Goal: Information Seeking & Learning: Learn about a topic

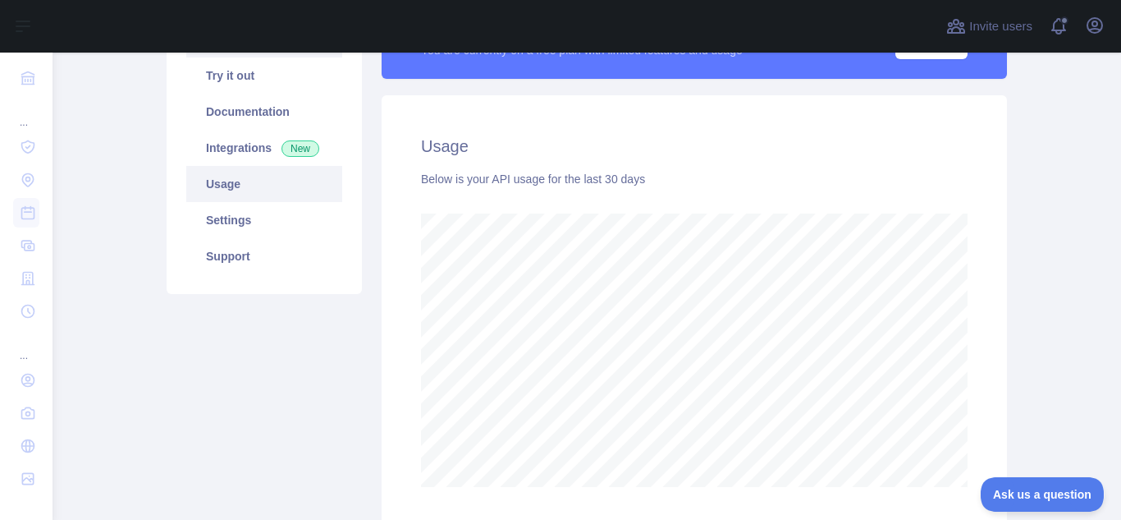
scroll to position [82, 0]
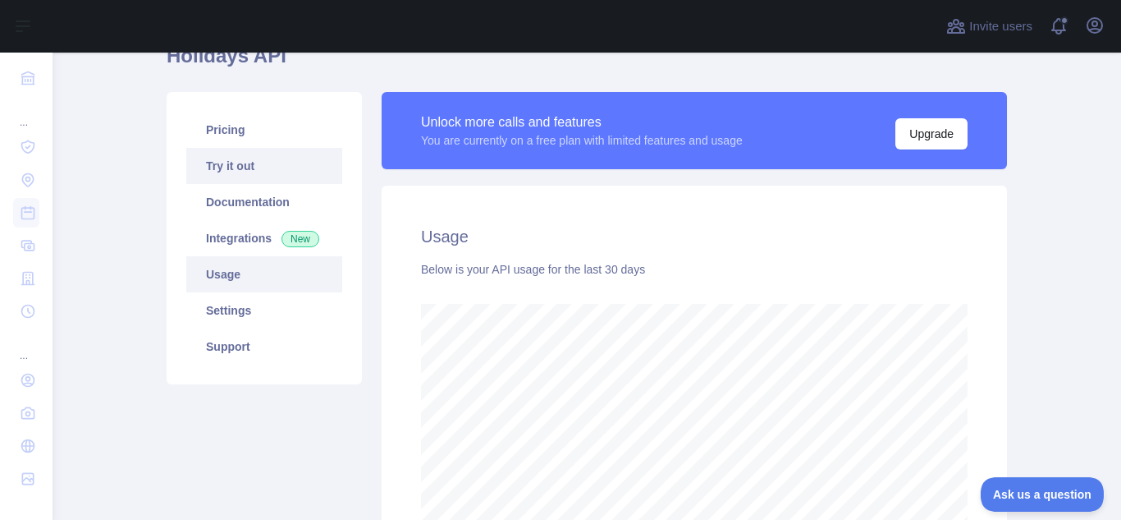
click at [232, 165] on link "Try it out" at bounding box center [264, 166] width 156 height 36
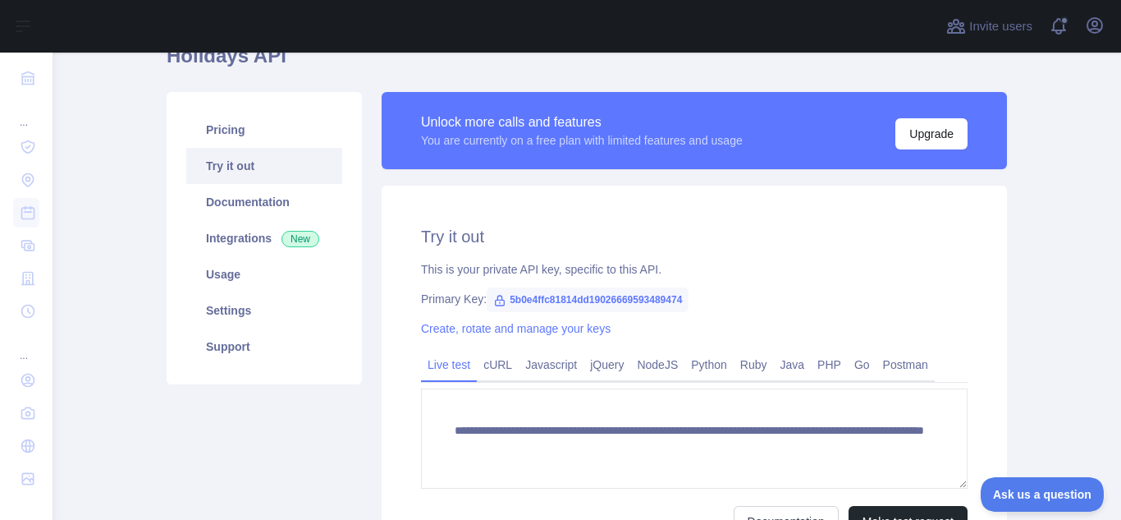
click at [607, 295] on span "5b0e4ffc81814dd19026669593489474" at bounding box center [588, 299] width 202 height 25
click at [607, 297] on span "5b0e4ffc81814dd19026669593489474" at bounding box center [588, 299] width 202 height 25
copy span "5b0e4ffc81814dd19026669593489474"
click at [493, 298] on icon at bounding box center [499, 300] width 13 height 13
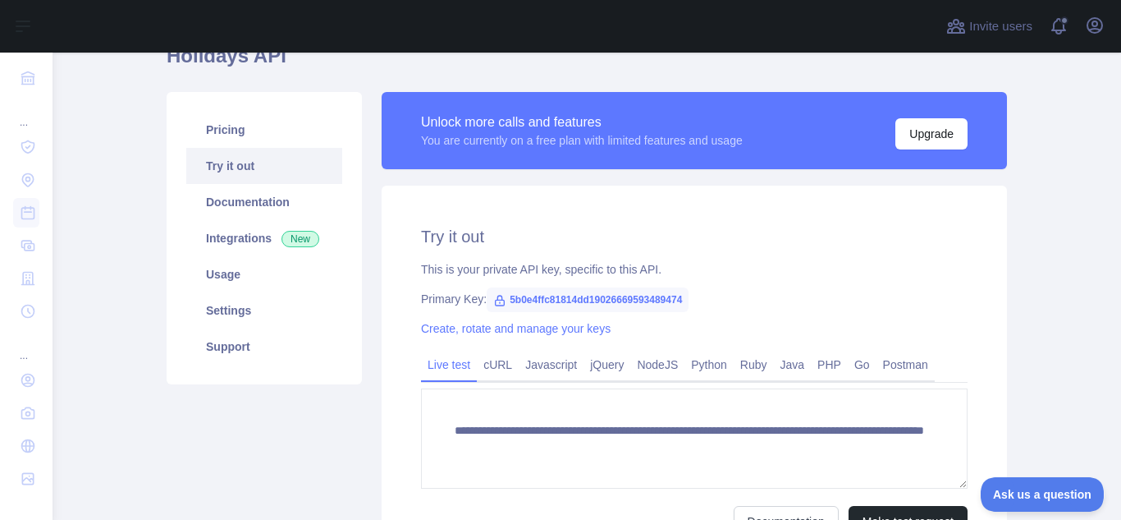
click at [437, 297] on div "Primary Key: 5b0e4ffc81814dd19026669593489474" at bounding box center [694, 299] width 547 height 16
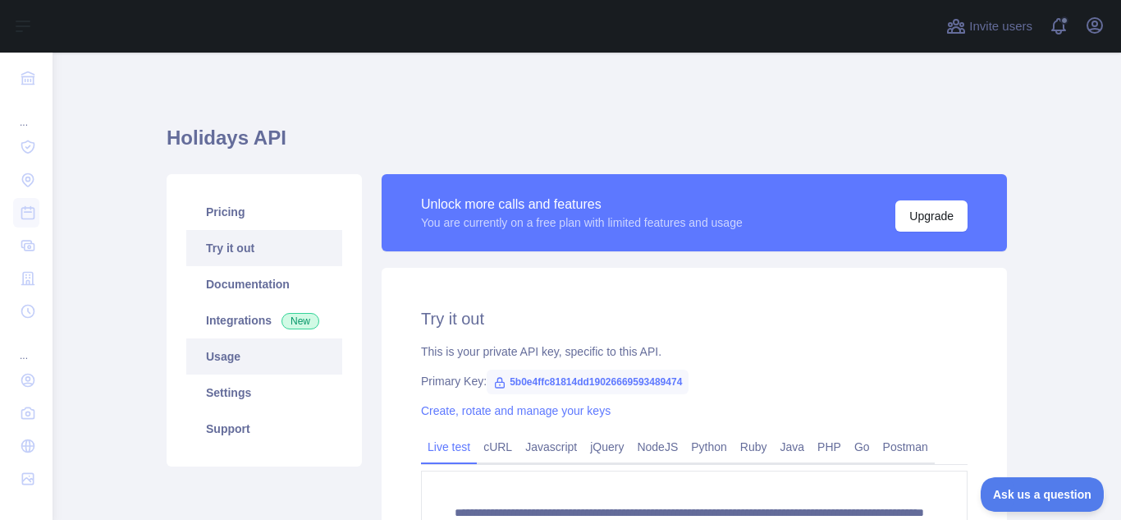
click at [279, 351] on link "Usage" at bounding box center [264, 356] width 156 height 36
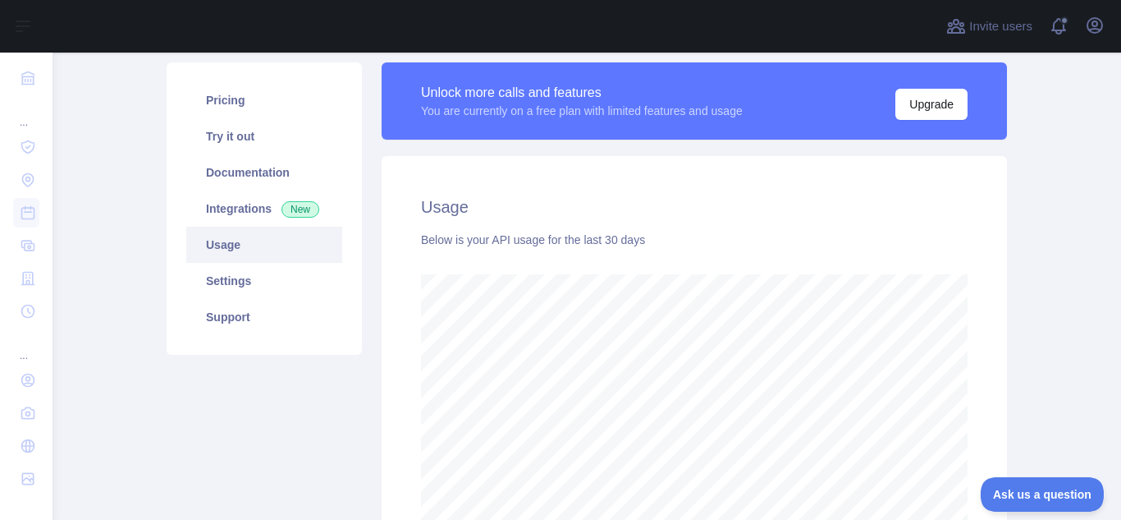
scroll to position [82, 0]
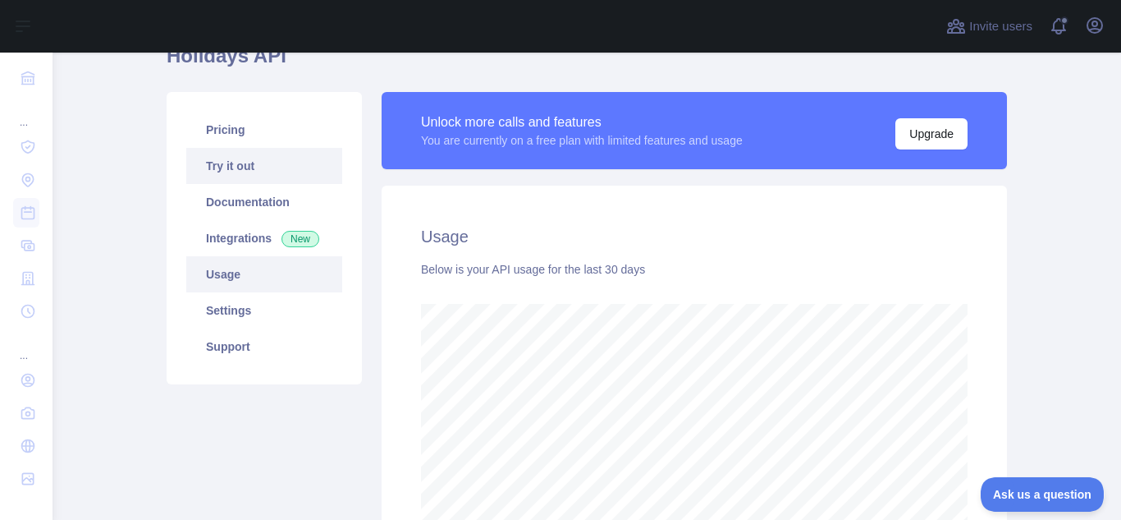
click at [253, 172] on link "Try it out" at bounding box center [264, 166] width 156 height 36
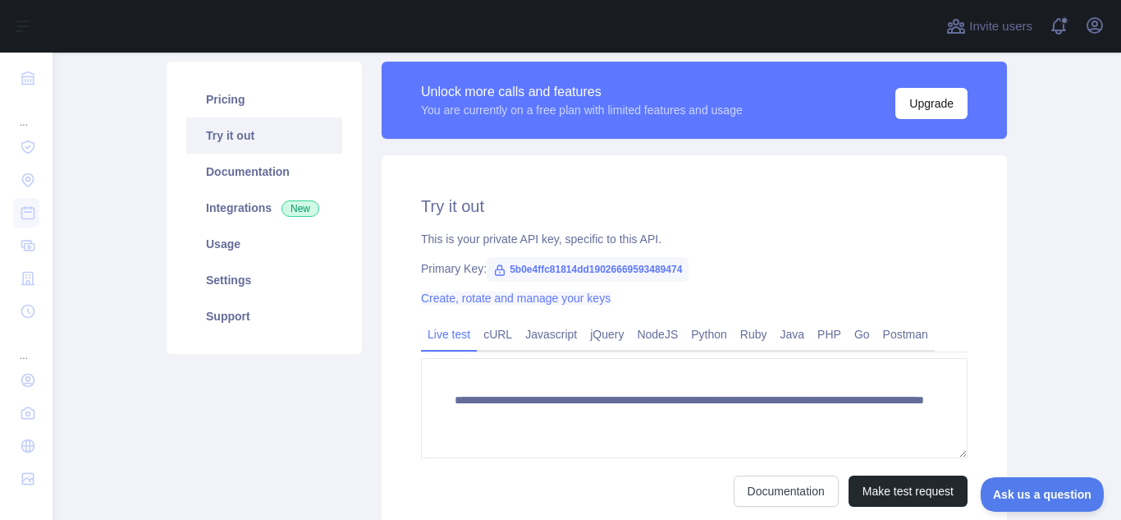
scroll to position [96, 0]
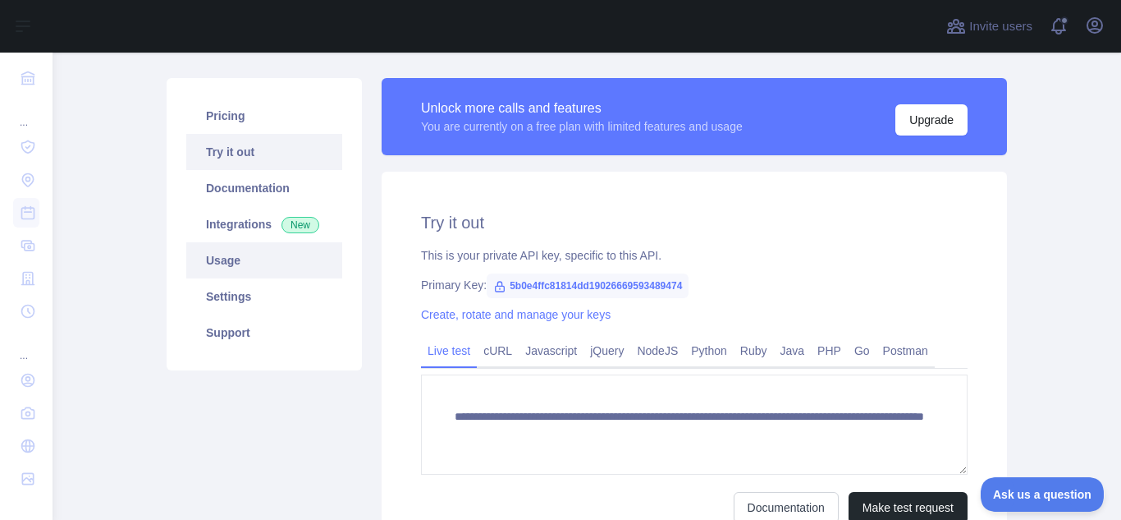
click at [274, 265] on link "Usage" at bounding box center [264, 260] width 156 height 36
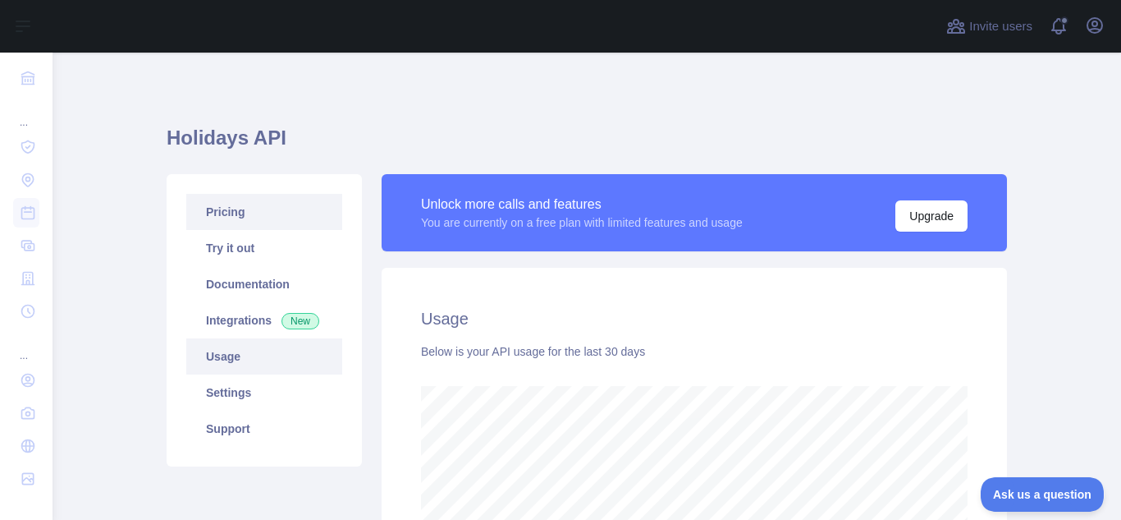
click at [250, 227] on link "Pricing" at bounding box center [264, 212] width 156 height 36
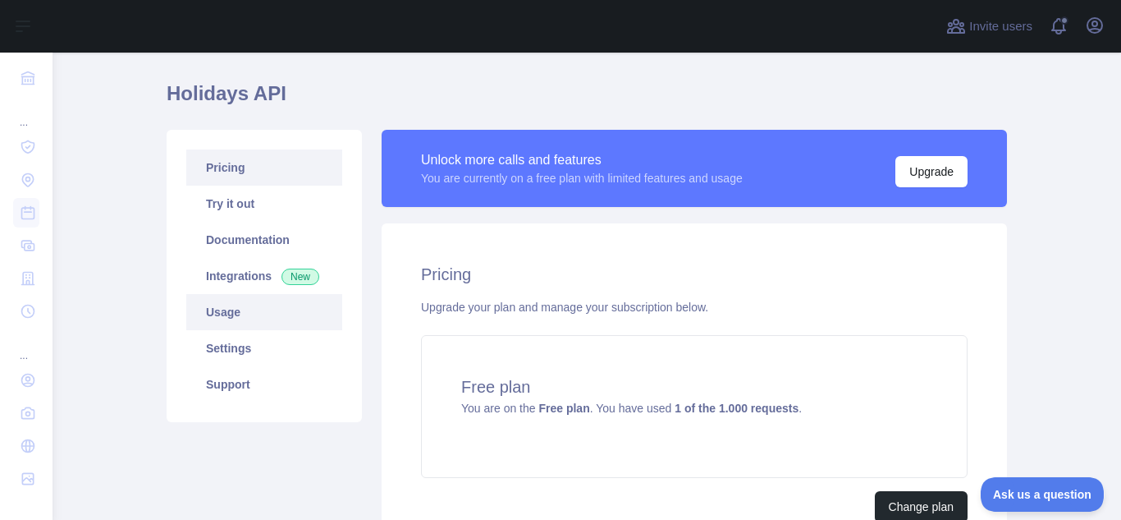
scroll to position [44, 0]
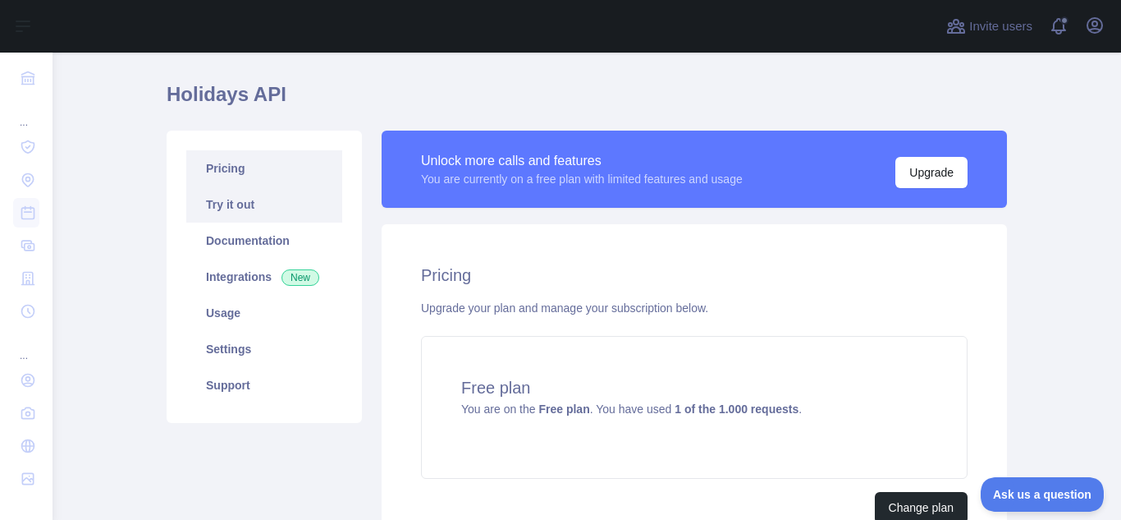
click at [250, 208] on link "Try it out" at bounding box center [264, 204] width 156 height 36
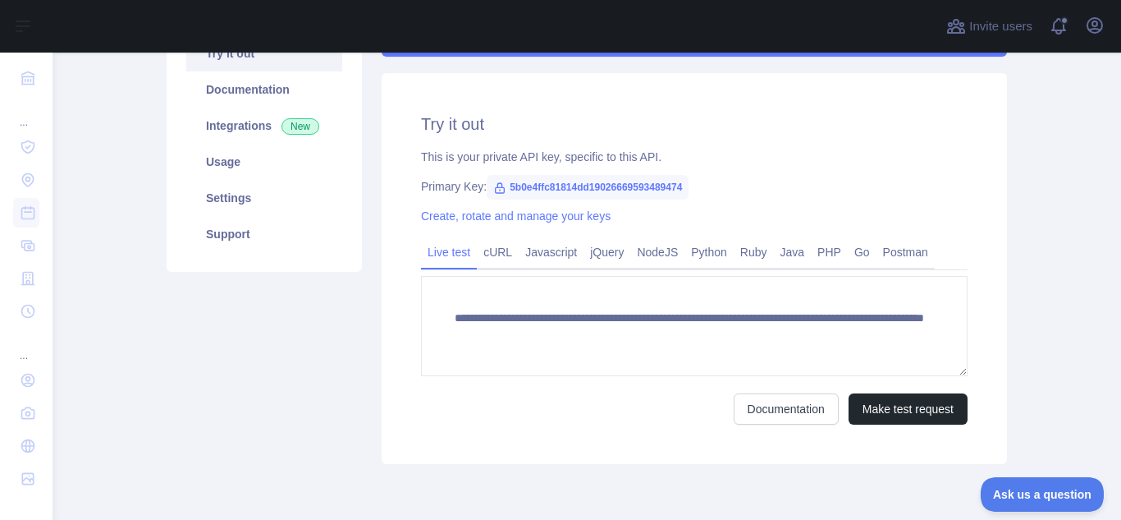
scroll to position [208, 0]
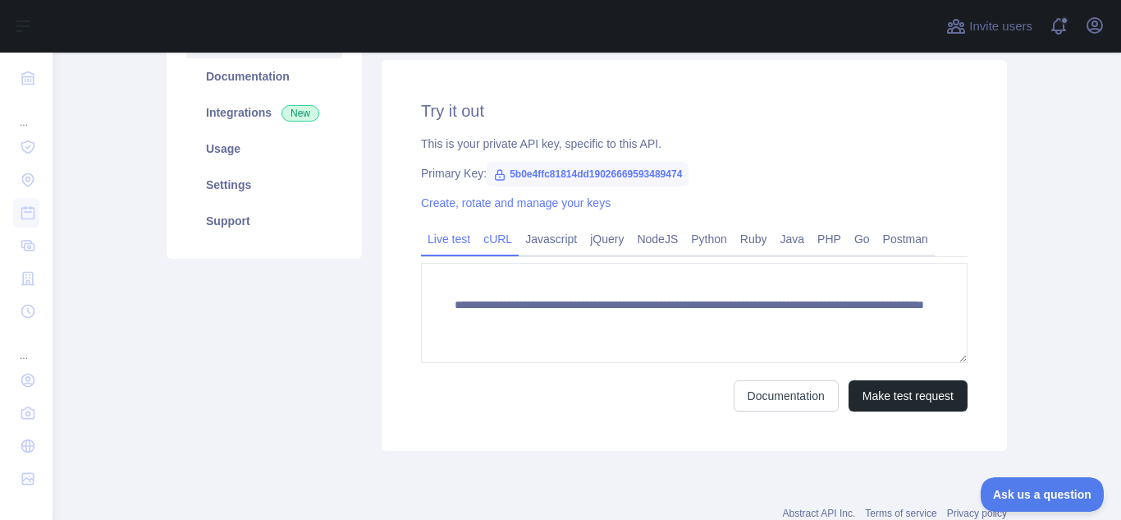
click at [503, 240] on link "cURL" at bounding box center [498, 239] width 42 height 26
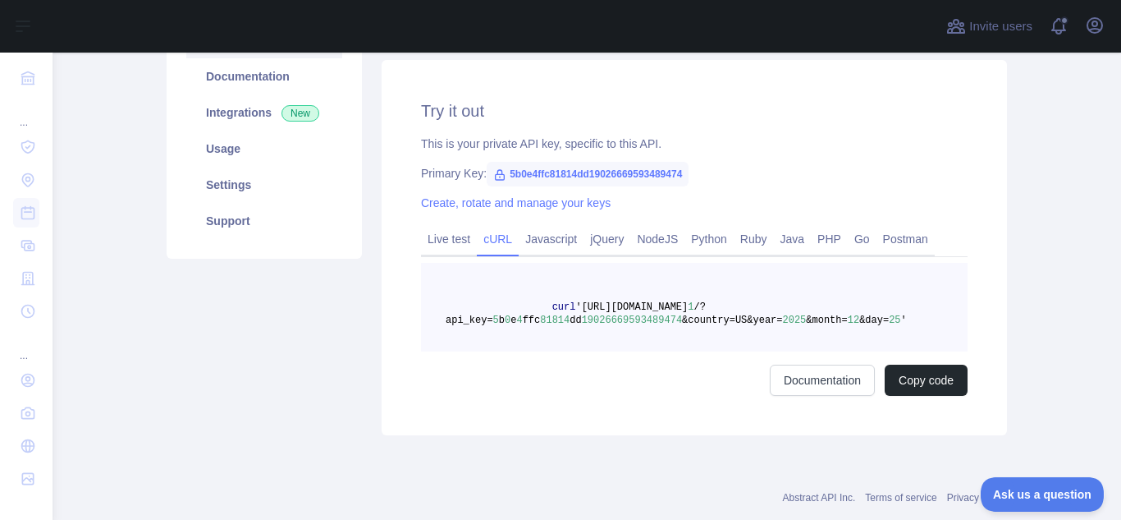
click at [621, 180] on span "5b0e4ffc81814dd19026669593489474" at bounding box center [588, 174] width 202 height 25
click at [487, 176] on span "5b0e4ffc81814dd19026669593489474" at bounding box center [588, 174] width 202 height 25
click at [493, 173] on icon at bounding box center [499, 174] width 13 height 13
click at [507, 173] on span "5b0e4ffc81814dd19026669593489474" at bounding box center [588, 174] width 202 height 25
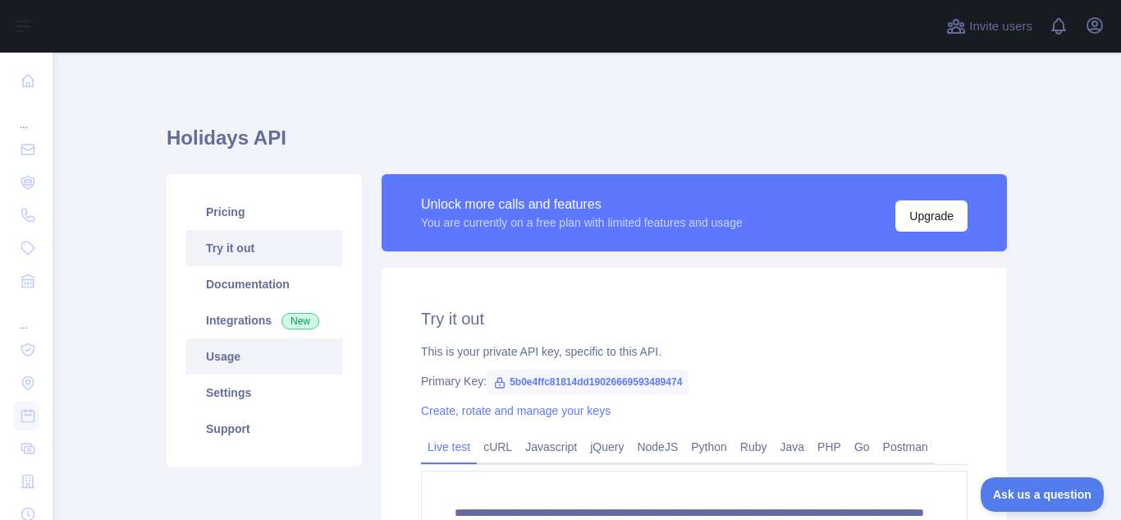
scroll to position [82, 0]
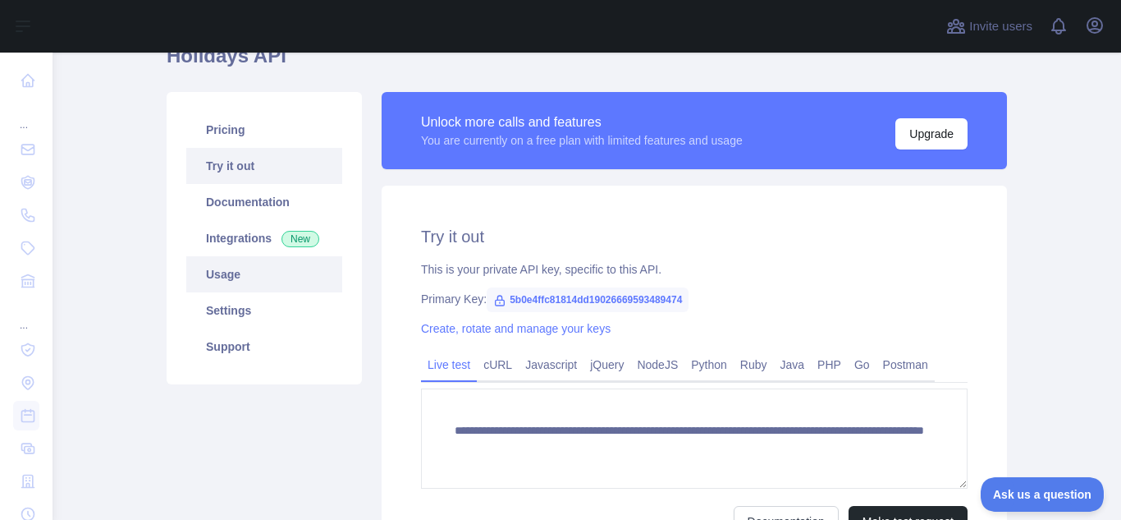
click at [239, 279] on link "Usage" at bounding box center [264, 274] width 156 height 36
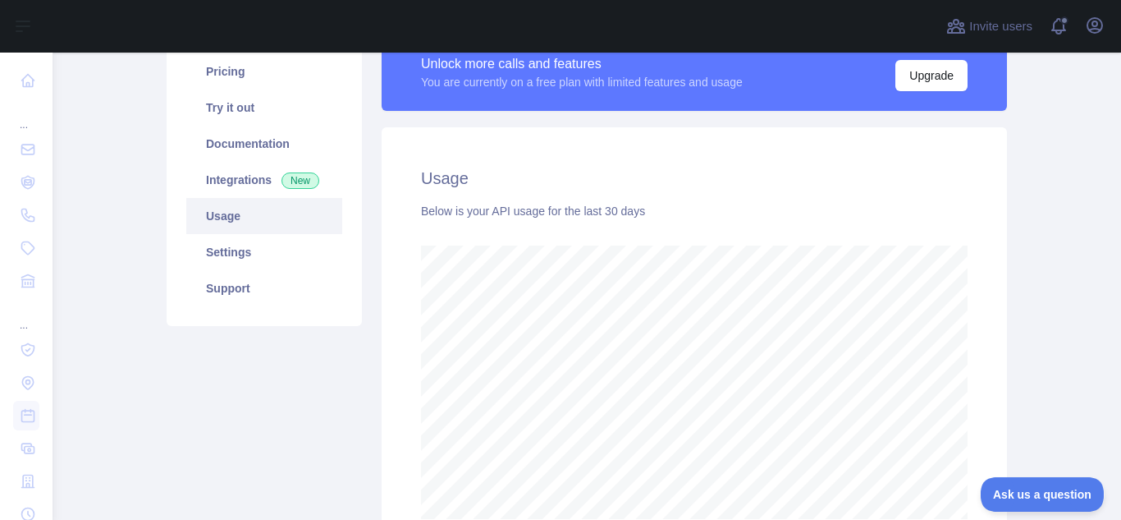
scroll to position [136, 0]
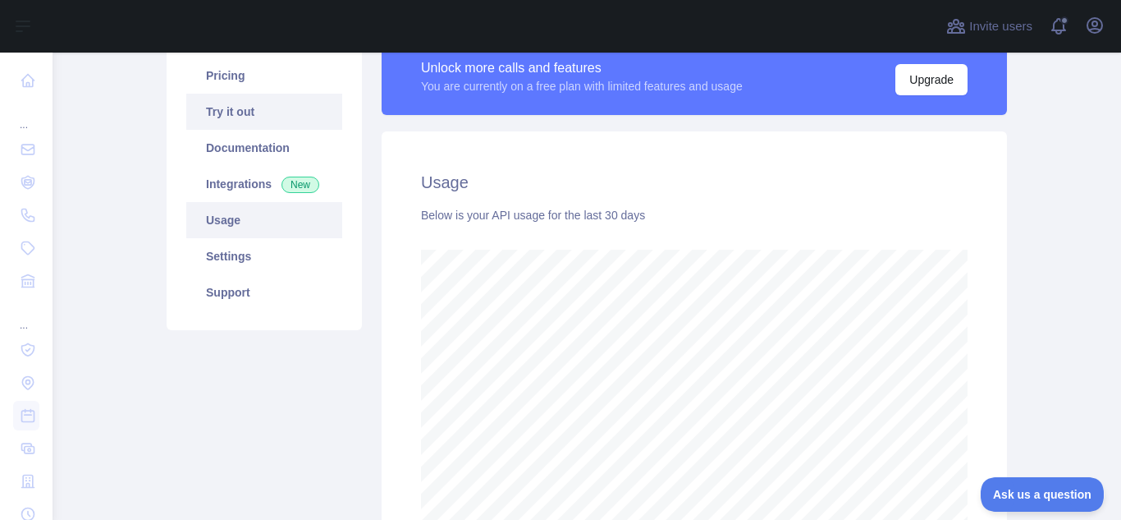
click at [248, 115] on link "Try it out" at bounding box center [264, 112] width 156 height 36
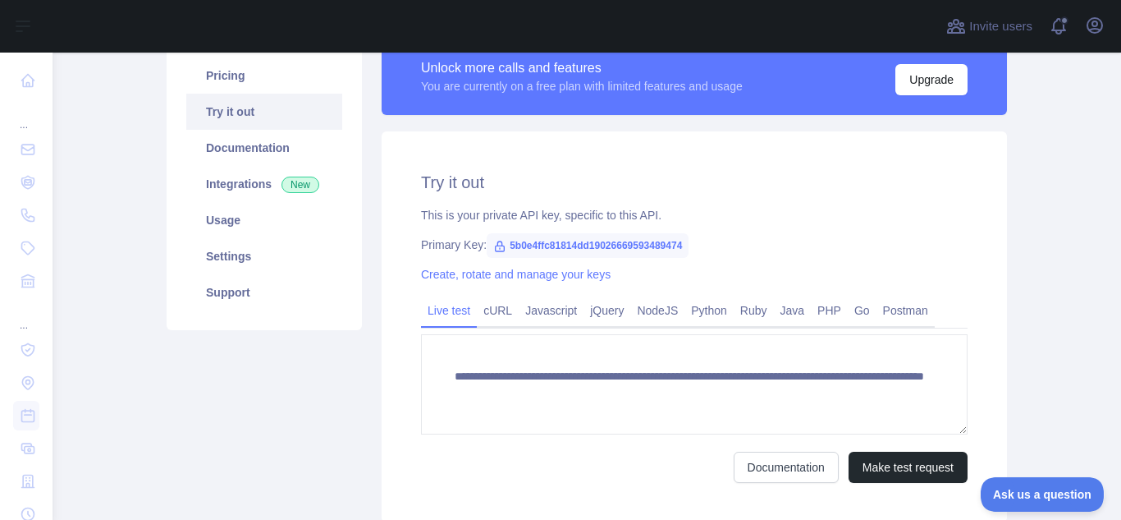
click at [496, 245] on icon at bounding box center [500, 246] width 9 height 10
click at [568, 245] on span "5b0e4ffc81814dd19026669593489474" at bounding box center [588, 245] width 202 height 25
copy span "5b0e4ffc81814dd19026669593489474"
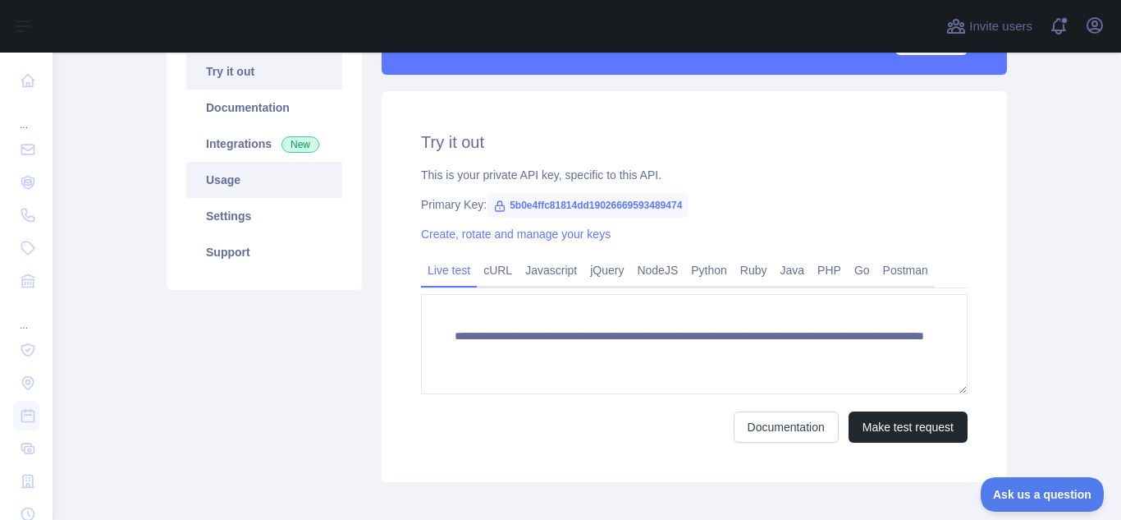
scroll to position [96, 0]
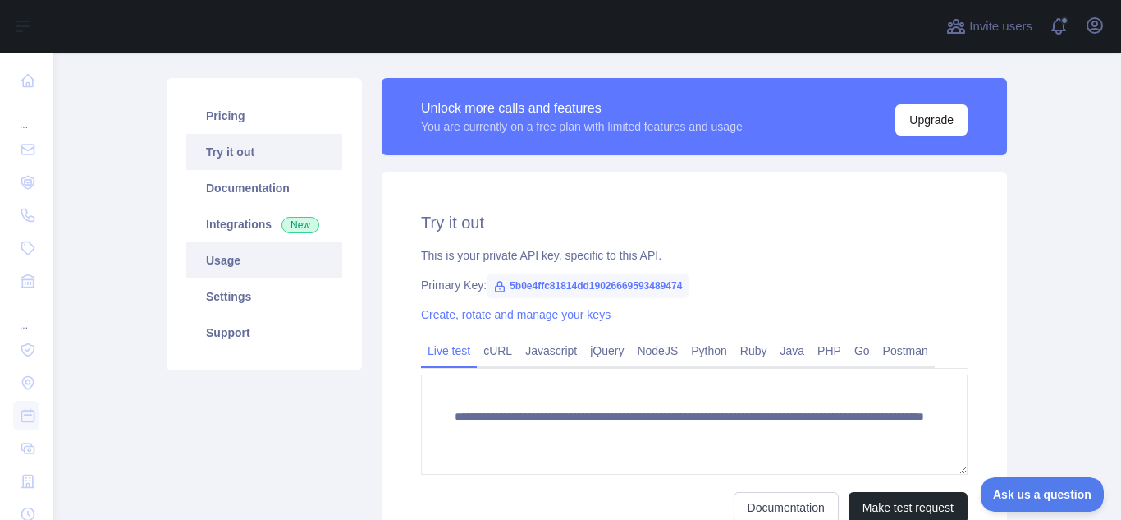
click at [257, 254] on link "Usage" at bounding box center [264, 260] width 156 height 36
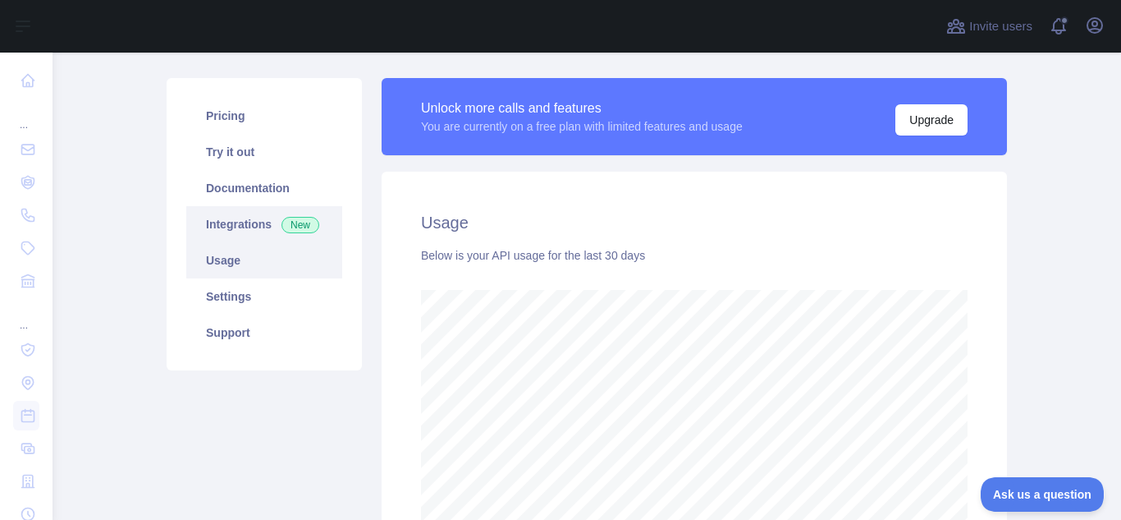
scroll to position [467, 1056]
click at [255, 222] on link "Integrations New" at bounding box center [264, 224] width 156 height 36
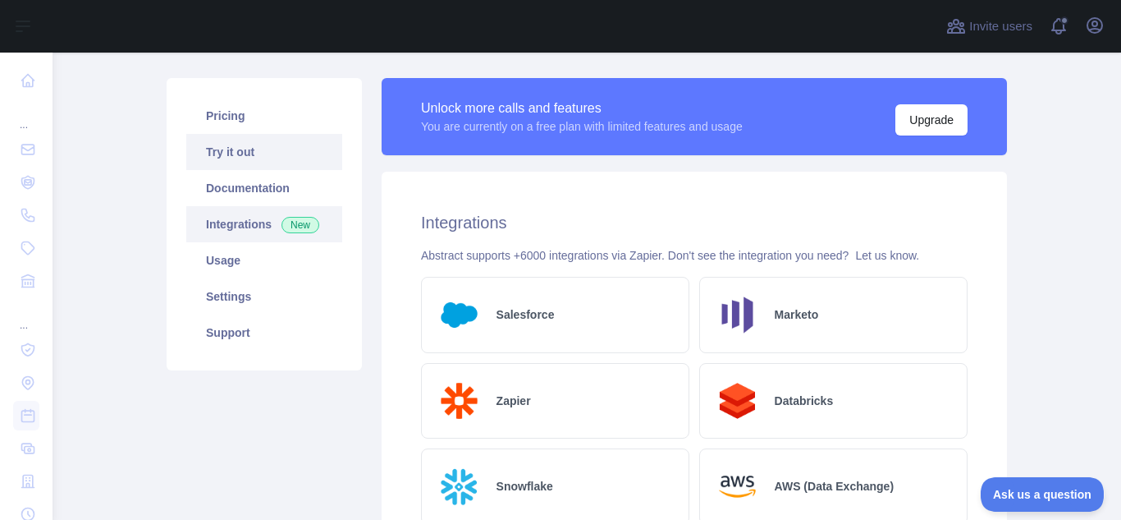
click at [261, 161] on link "Try it out" at bounding box center [264, 152] width 156 height 36
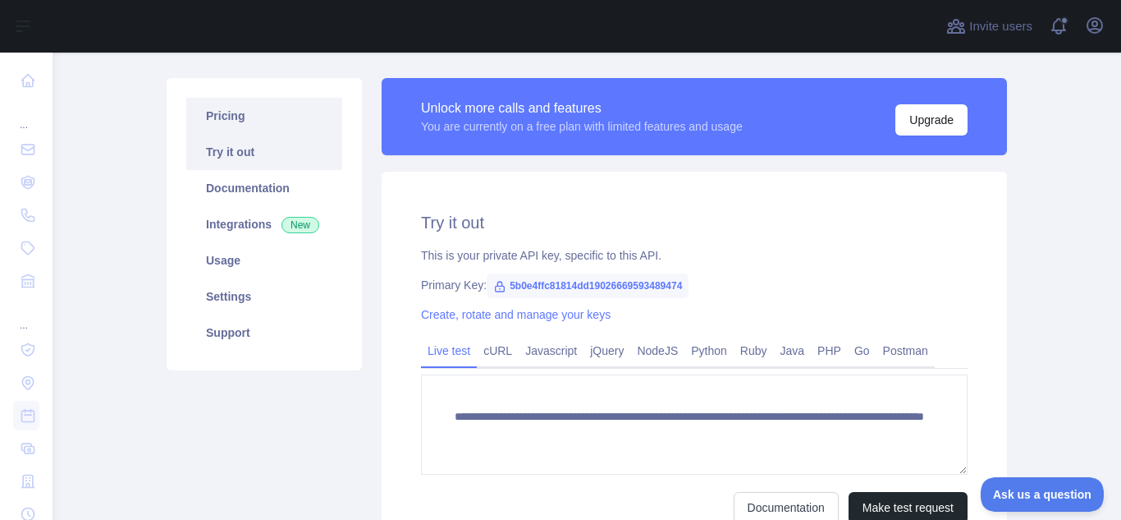
click at [236, 126] on link "Pricing" at bounding box center [264, 116] width 156 height 36
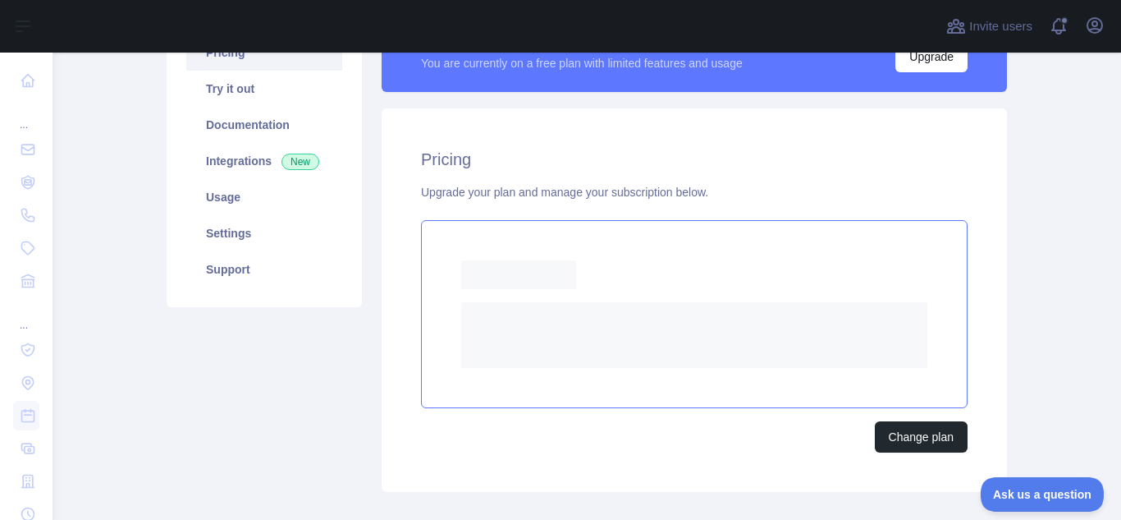
scroll to position [178, 0]
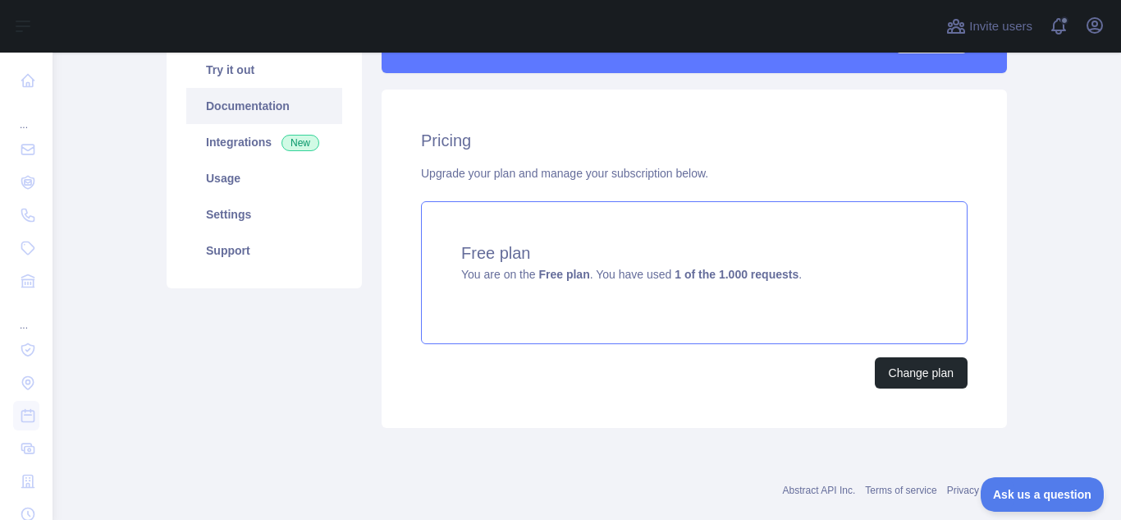
click at [239, 117] on link "Documentation" at bounding box center [264, 106] width 156 height 36
click at [268, 81] on link "Try it out" at bounding box center [264, 70] width 156 height 36
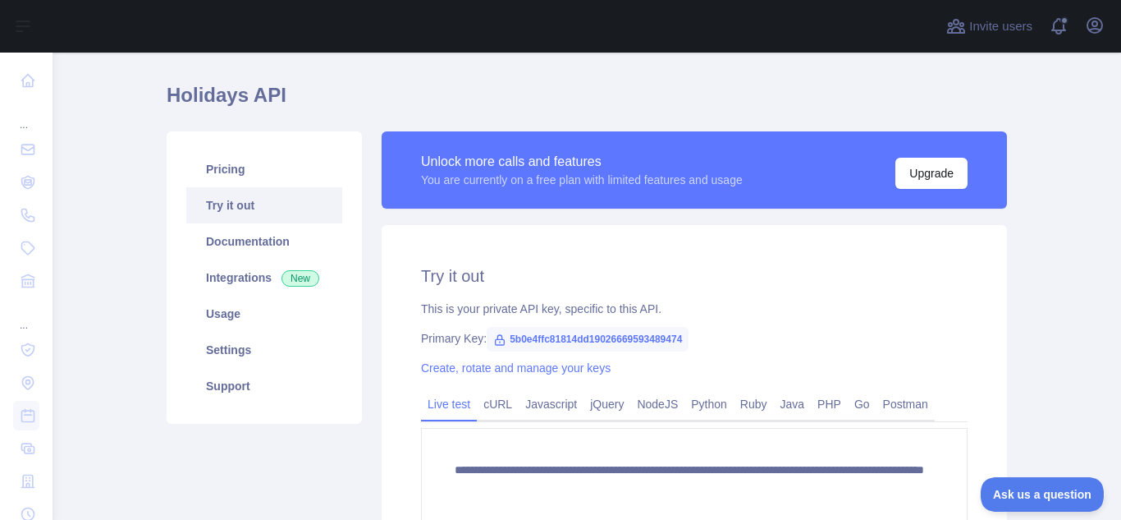
scroll to position [14, 0]
